Goal: Task Accomplishment & Management: Manage account settings

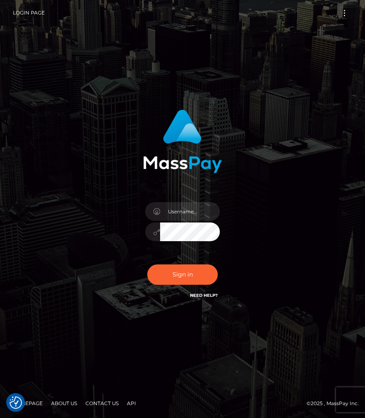
click at [280, 272] on div "Sign in" at bounding box center [182, 208] width 299 height 211
click at [14, 18] on link "Login Page" at bounding box center [29, 12] width 32 height 17
click at [178, 209] on input "text" at bounding box center [190, 211] width 60 height 19
click at [109, 225] on div "moonslave007@gmail.com Budapestcity1971!" at bounding box center [182, 208] width 299 height 211
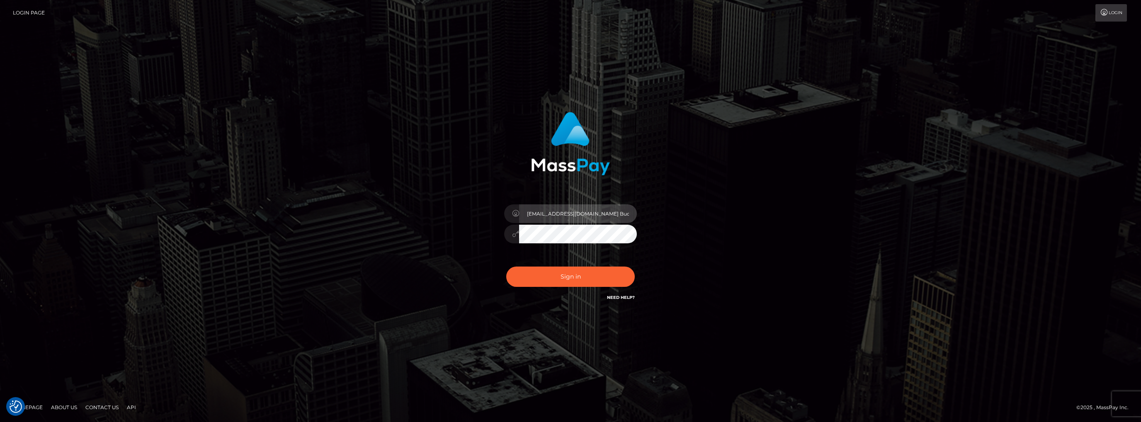
scroll to position [0, 11]
drag, startPoint x: 597, startPoint y: 211, endPoint x: 662, endPoint y: 214, distance: 64.8
click at [364, 214] on div "moonslave007@gmail.com Budapestcity1971!" at bounding box center [571, 207] width 218 height 203
type input "moonslave007@gmail.com"
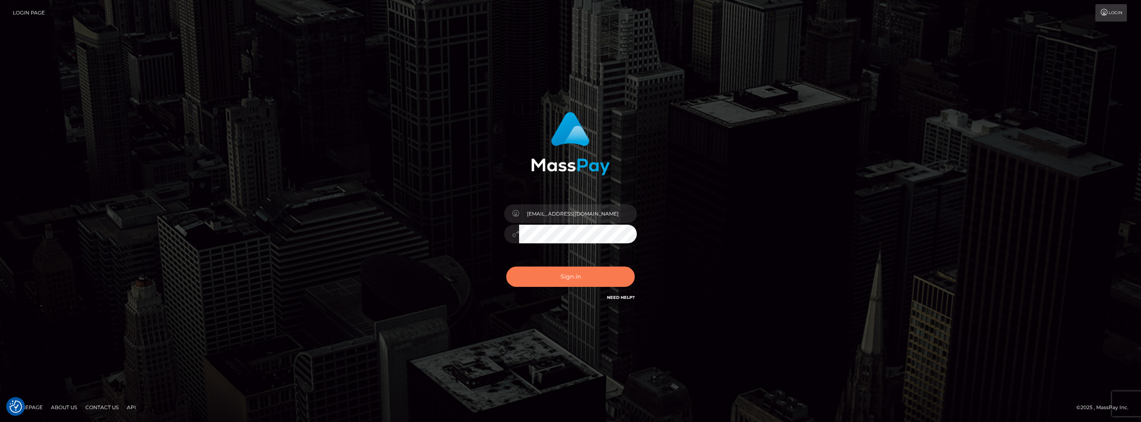
click at [364, 276] on button "Sign in" at bounding box center [570, 277] width 129 height 20
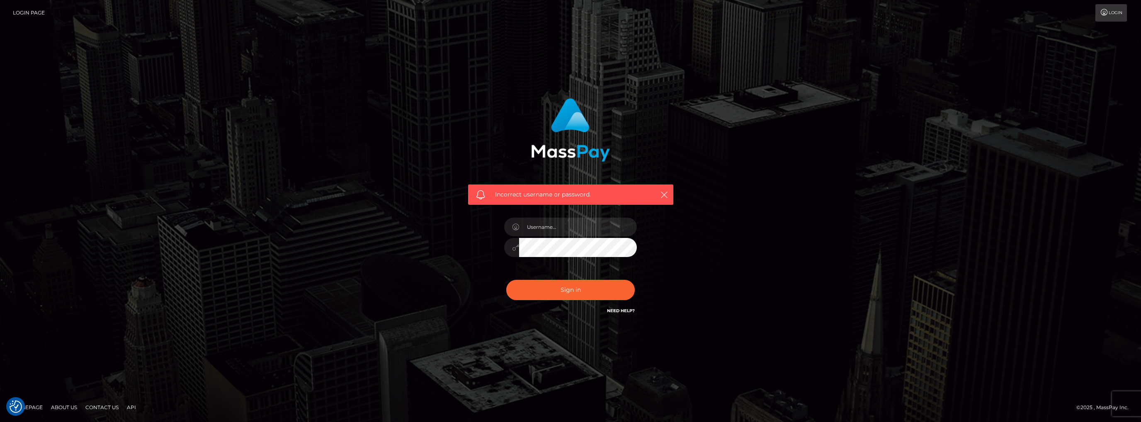
click at [628, 312] on link "Need Help?" at bounding box center [621, 310] width 28 height 5
click at [31, 9] on link "Login Page" at bounding box center [29, 12] width 32 height 17
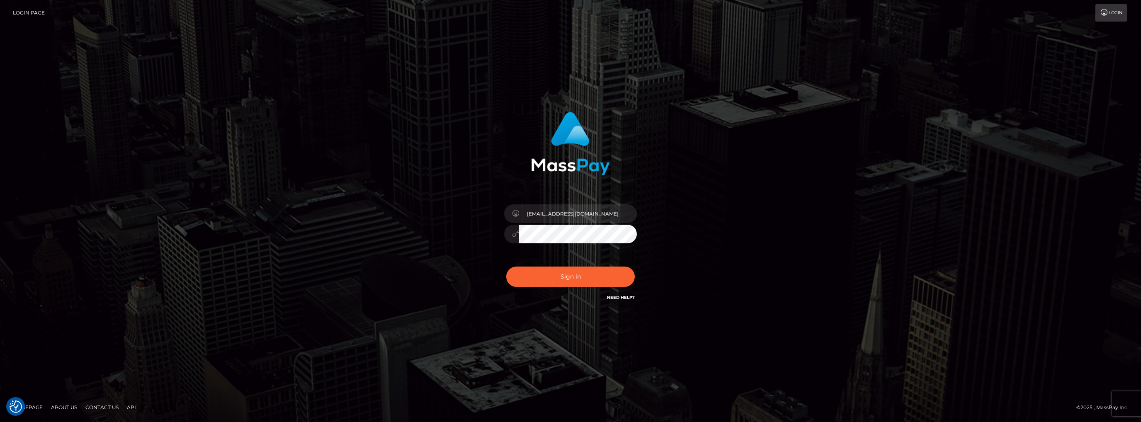
click at [1110, 16] on link "Login" at bounding box center [1111, 12] width 32 height 17
click at [559, 214] on input "text" at bounding box center [578, 213] width 118 height 19
click at [475, 252] on div "Sign in" at bounding box center [571, 207] width 218 height 203
click at [20, 11] on link "Login Page" at bounding box center [29, 12] width 32 height 17
